Goal: Task Accomplishment & Management: Complete application form

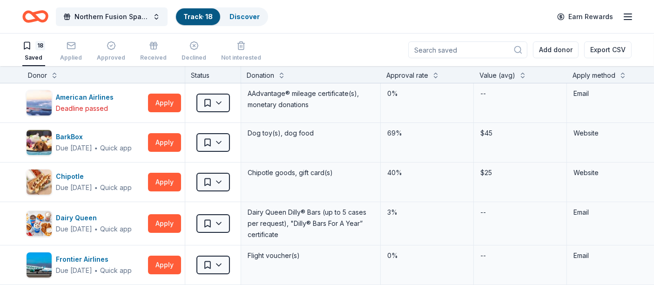
click at [35, 15] on icon "Home" at bounding box center [40, 16] width 14 height 9
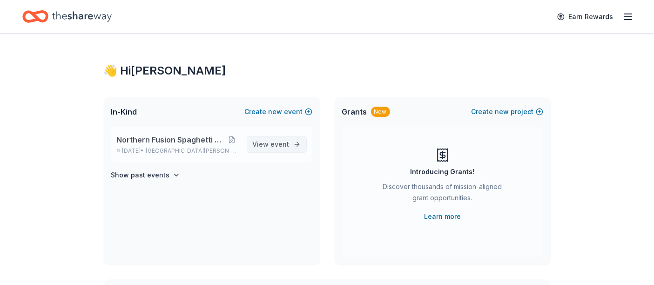
click at [270, 142] on span "View event" at bounding box center [271, 144] width 37 height 11
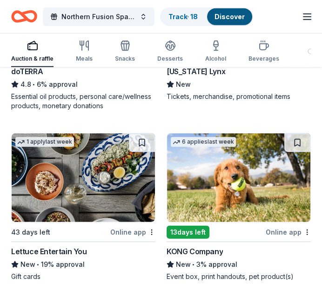
scroll to position [6071, 0]
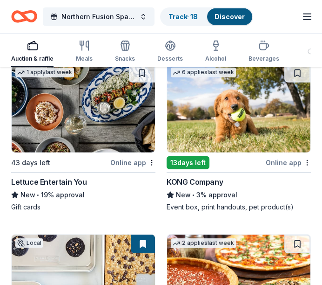
click at [227, 116] on img at bounding box center [238, 108] width 143 height 88
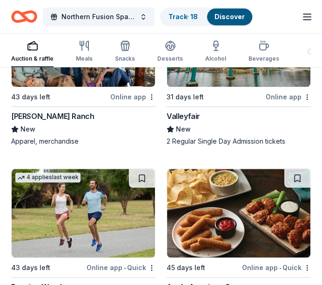
scroll to position [7067, 0]
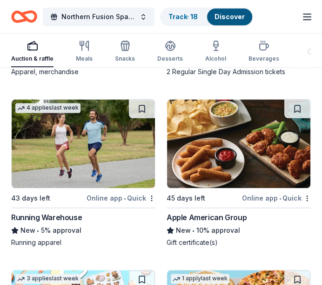
click at [221, 211] on div "Apple American Group" at bounding box center [207, 216] width 80 height 11
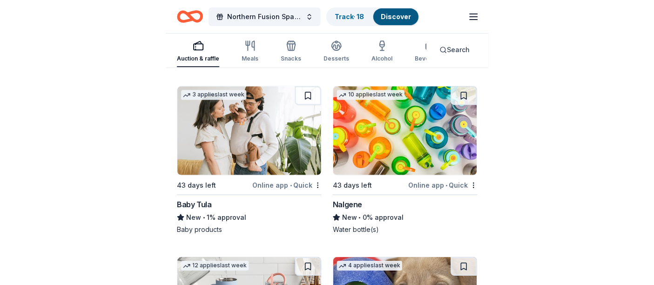
scroll to position [6016, 0]
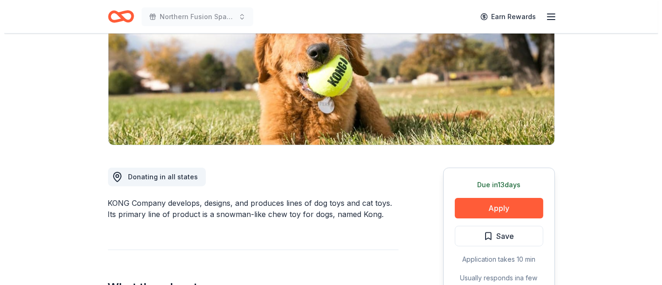
scroll to position [207, 0]
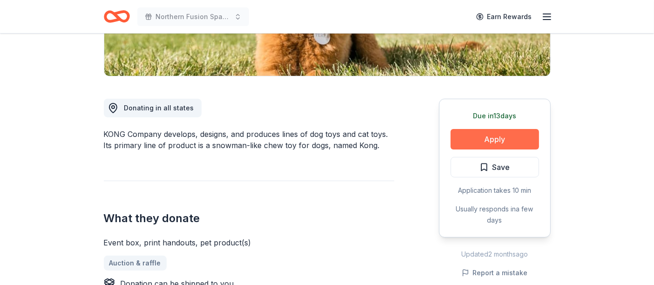
click at [512, 136] on button "Apply" at bounding box center [495, 139] width 88 height 20
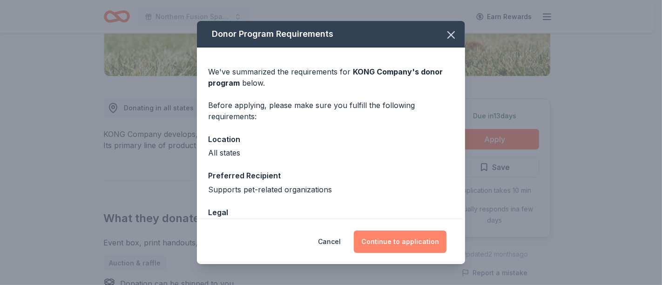
click at [397, 237] on button "Continue to application" at bounding box center [400, 241] width 93 height 22
